Goal: Task Accomplishment & Management: Use online tool/utility

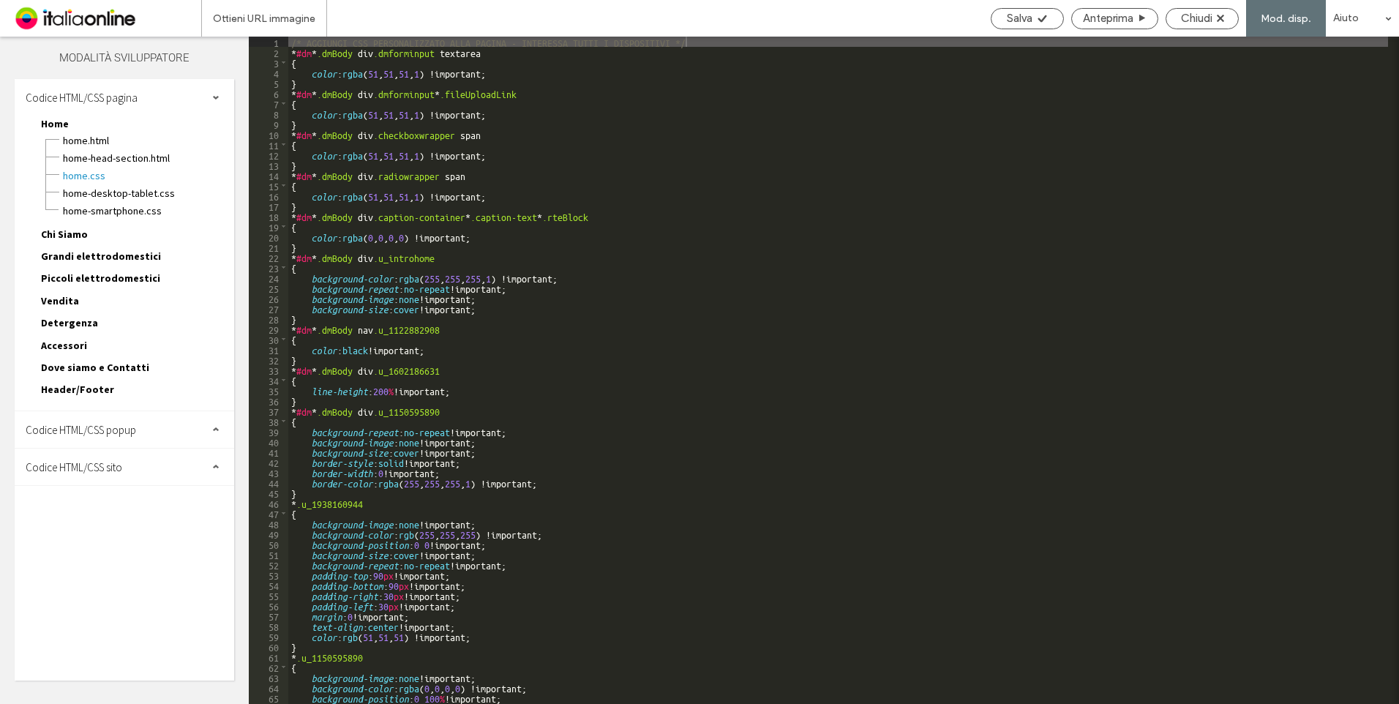
click at [65, 469] on span "Codice HTML/CSS sito" at bounding box center [74, 467] width 97 height 14
click at [94, 530] on span "site.css" at bounding box center [151, 530] width 166 height 15
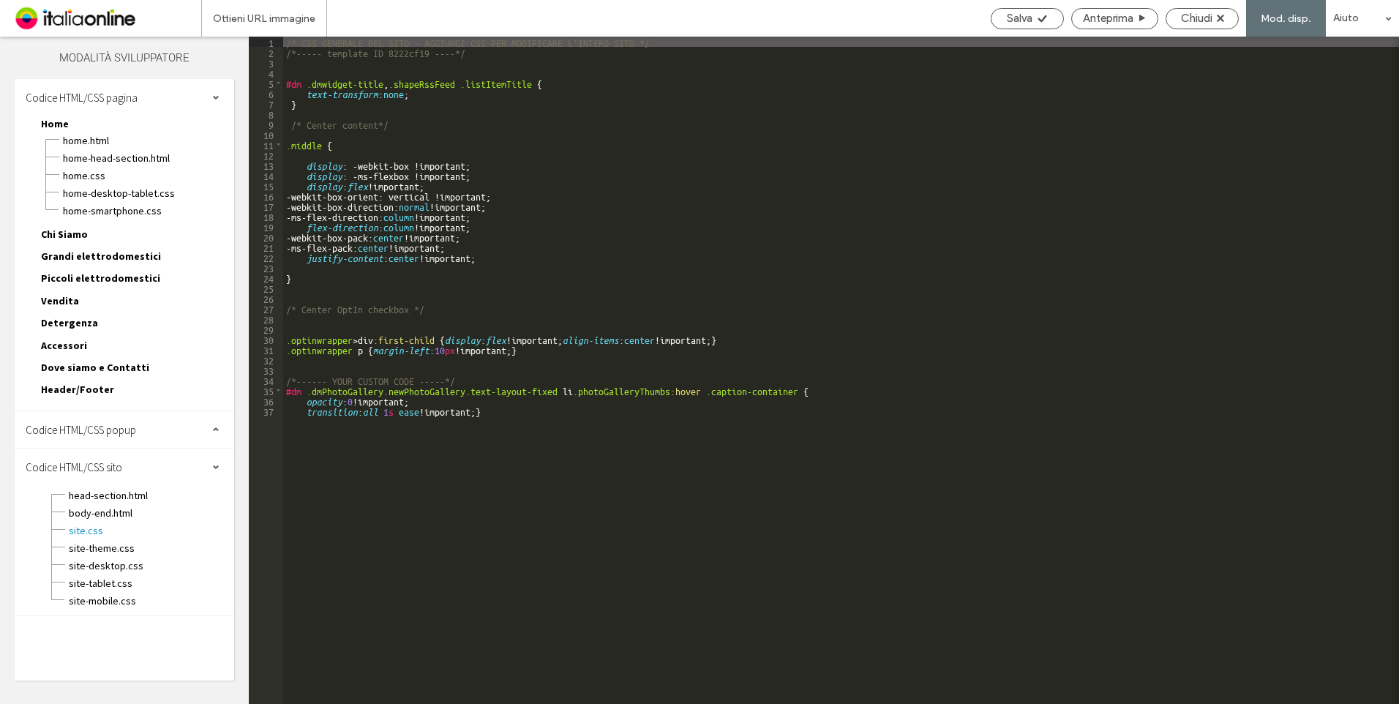
click at [866, 242] on div "/* CSS GENERALE DEL SITO - AGGIUNGI CSS PER MODIFICARE L'INTERO SITO */ /*-----…" at bounding box center [840, 381] width 1115 height 688
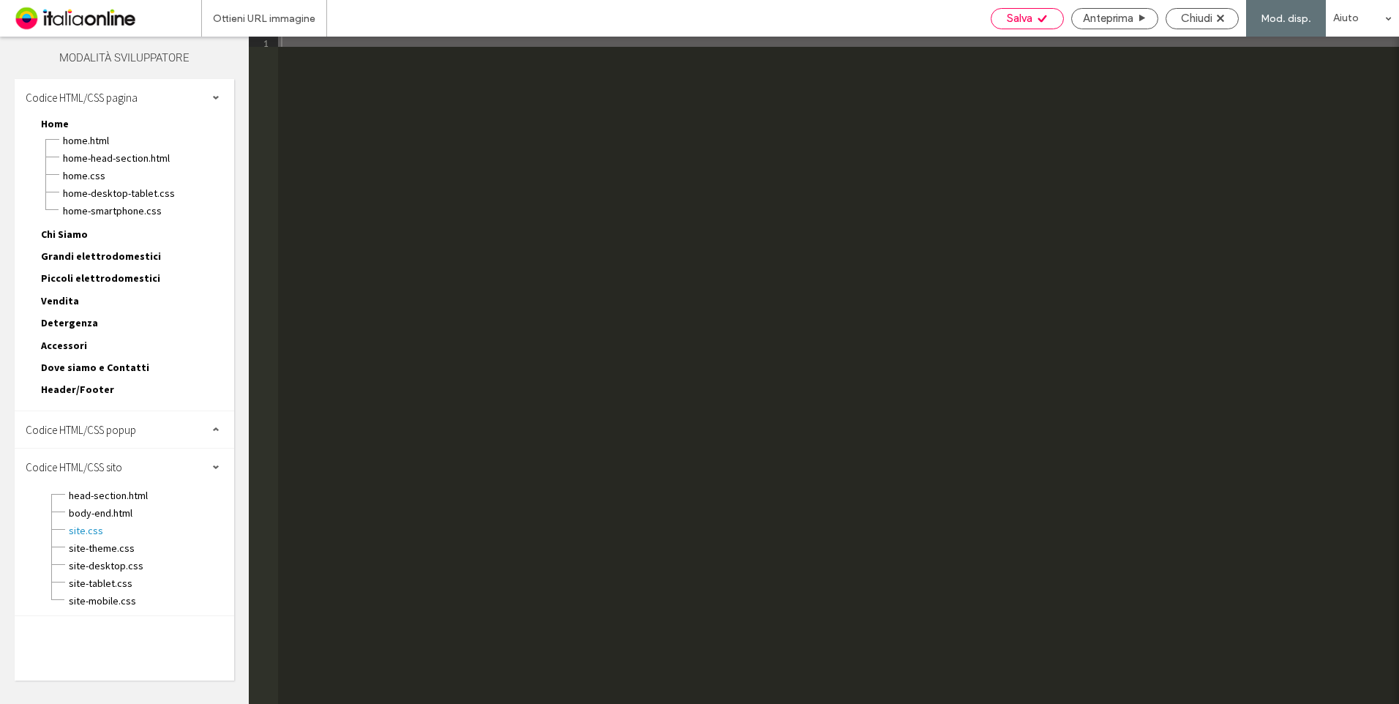
click at [1009, 26] on div "Salva" at bounding box center [1026, 18] width 73 height 21
click at [1212, 23] on span "Chiudi" at bounding box center [1196, 18] width 31 height 13
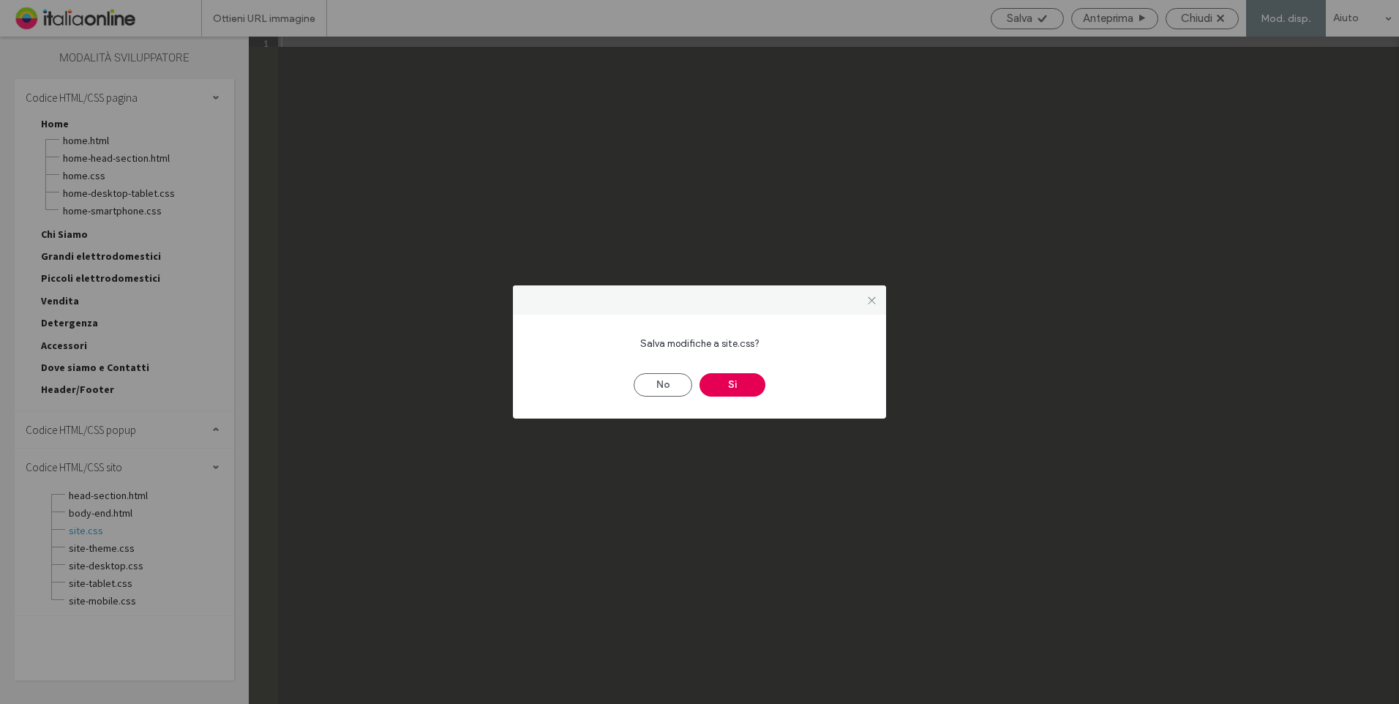
click at [733, 376] on button "Sì" at bounding box center [732, 384] width 66 height 23
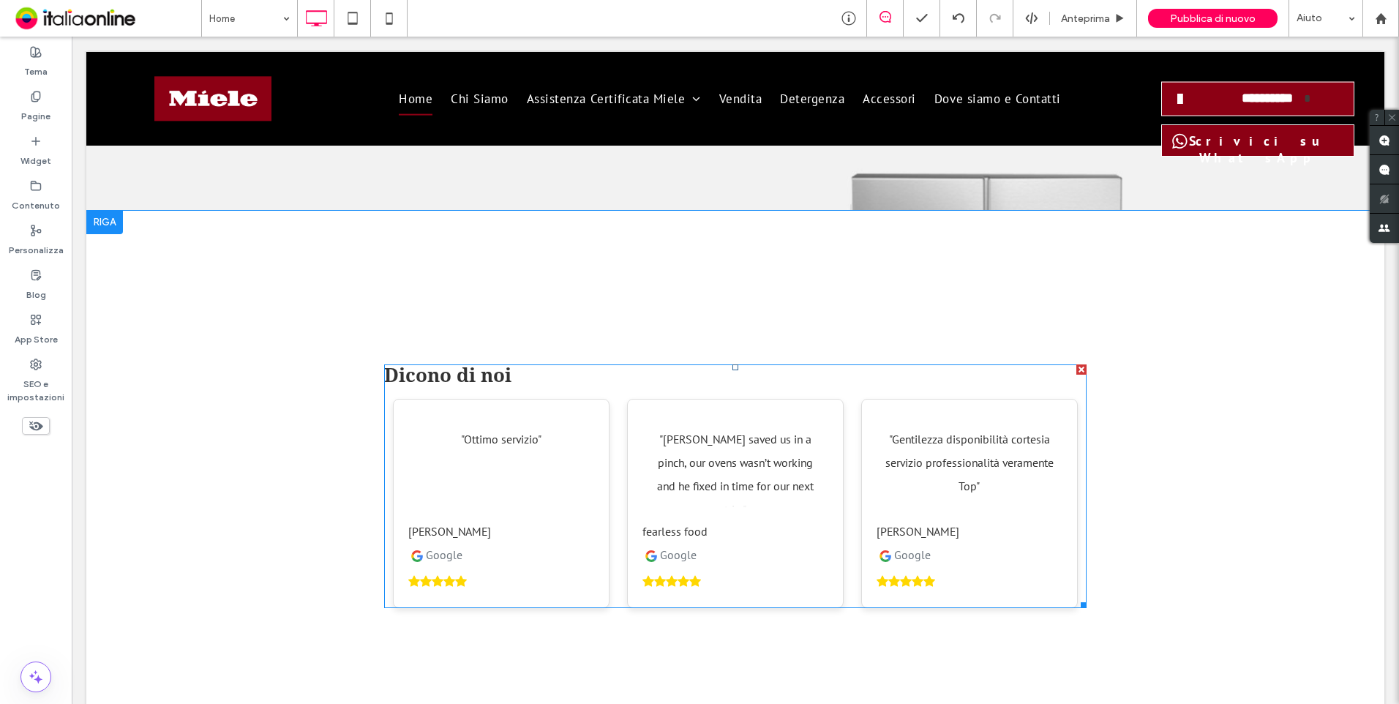
scroll to position [3460, 0]
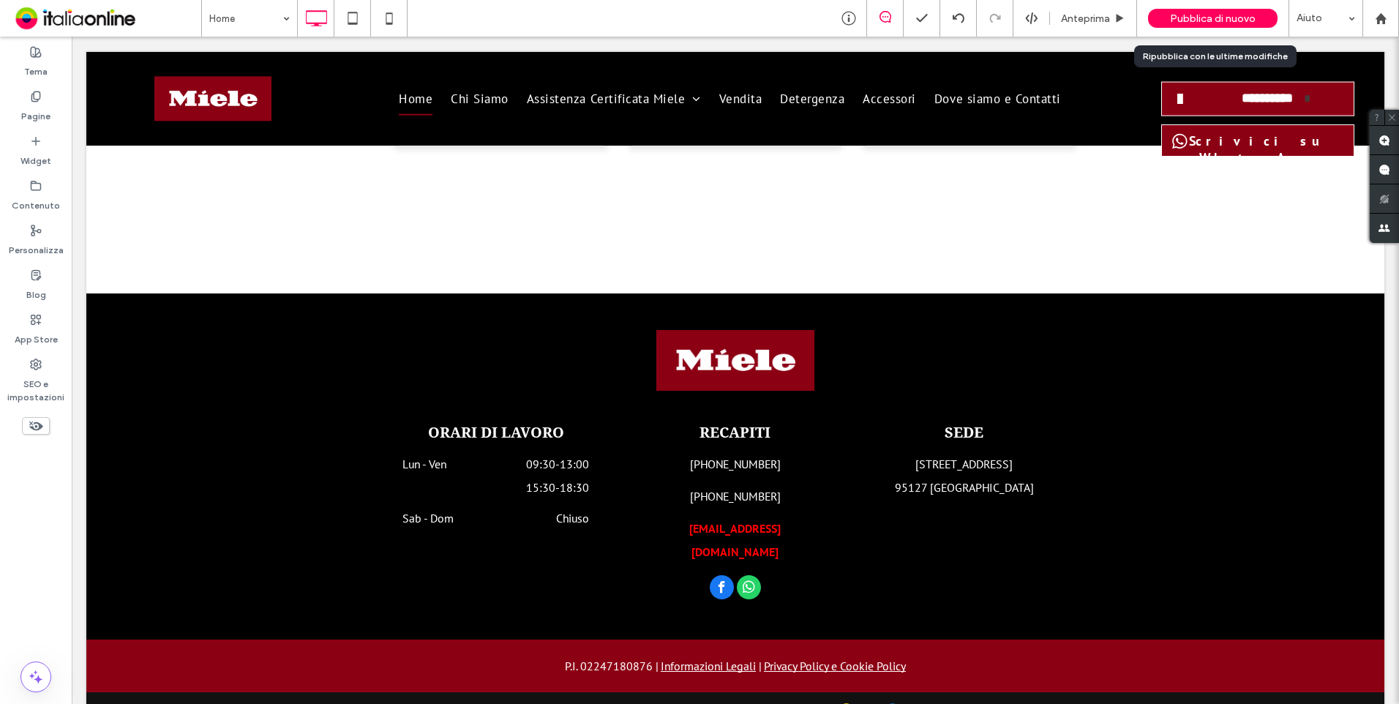
click at [1174, 3] on div "Pubblica di nuovo" at bounding box center [1212, 18] width 129 height 37
click at [1210, 23] on span "Pubblica di nuovo" at bounding box center [1213, 18] width 86 height 12
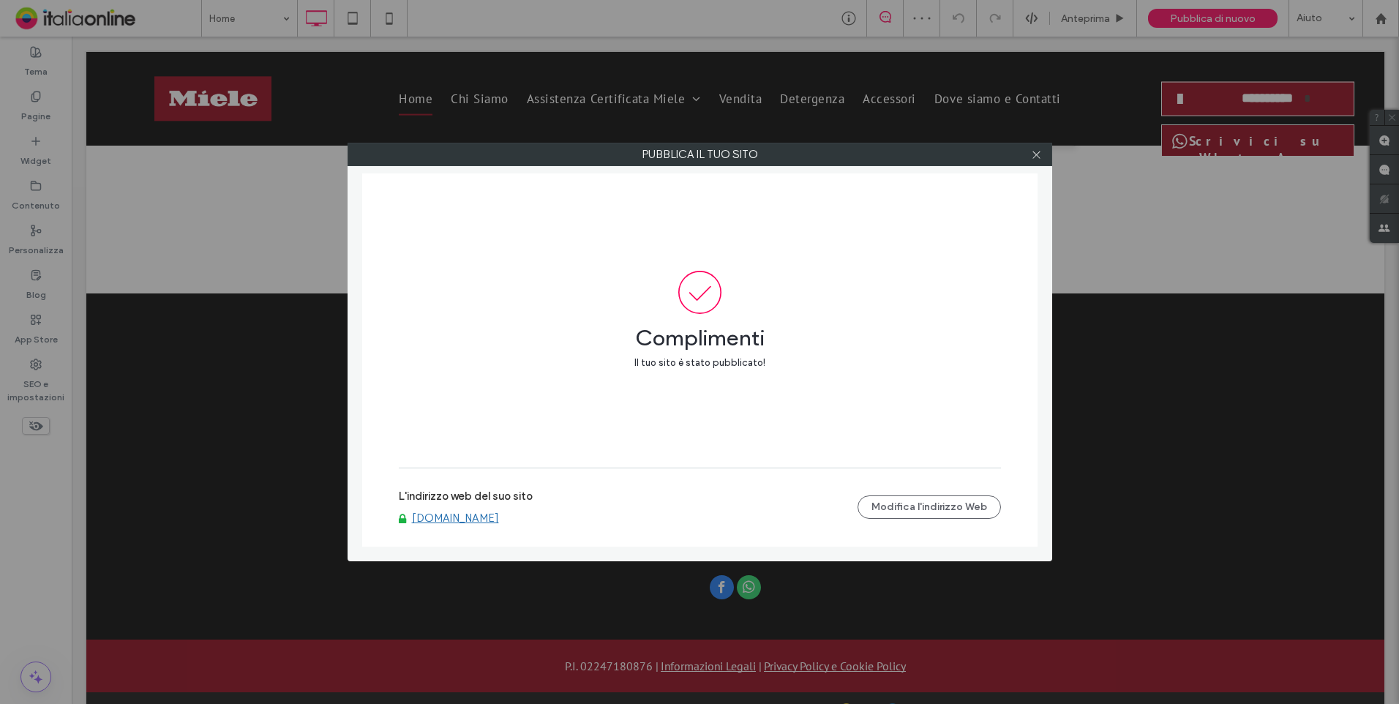
click at [503, 526] on div "L'indirizzo web del suo sito [DOMAIN_NAME] Modifica l'indirizzo Web" at bounding box center [700, 506] width 602 height 47
click at [499, 520] on link "[DOMAIN_NAME]" at bounding box center [455, 517] width 87 height 13
